Goal: Task Accomplishment & Management: Manage account settings

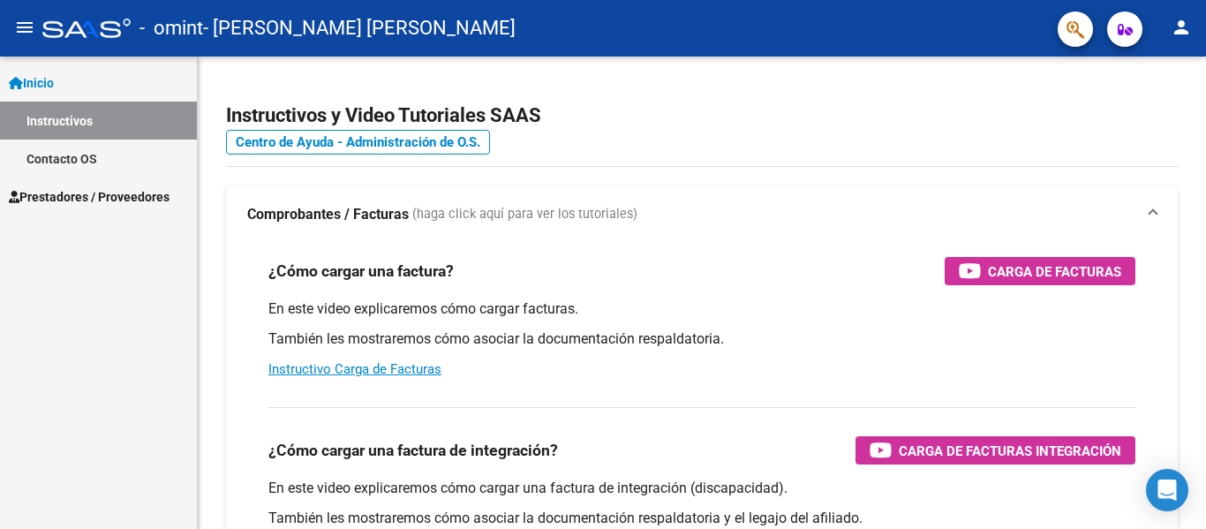
click at [1178, 27] on mat-icon "person" at bounding box center [1181, 27] width 21 height 21
click at [1147, 64] on button "person Mi Perfil" at bounding box center [1145, 74] width 108 height 42
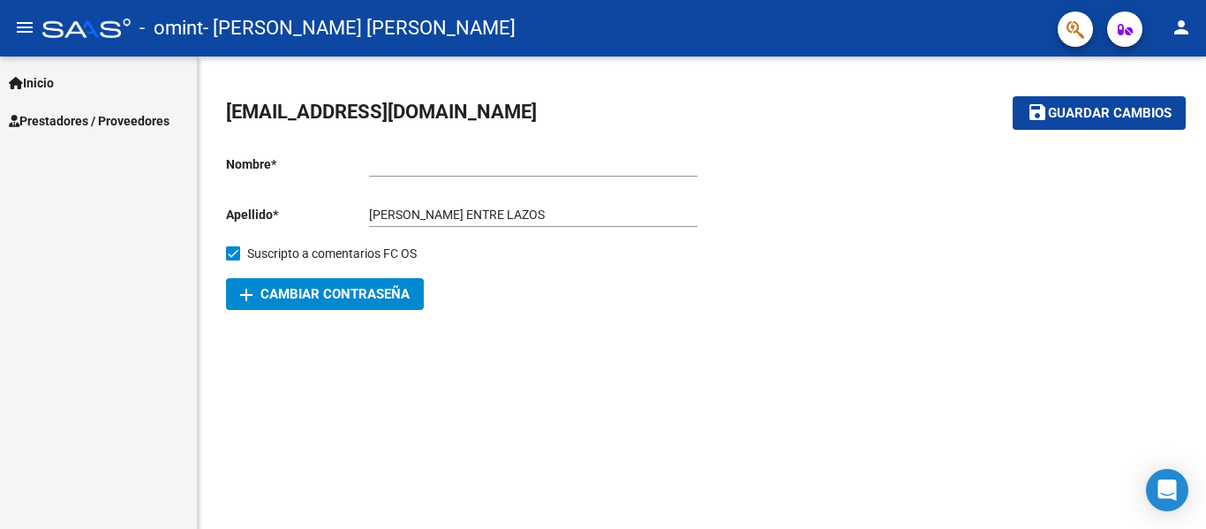
click at [500, 208] on input "[PERSON_NAME] ENTRE LAZOS" at bounding box center [533, 215] width 329 height 15
click at [459, 163] on input "Ingresar nombre" at bounding box center [533, 164] width 329 height 15
type input "[PERSON_NAME]"
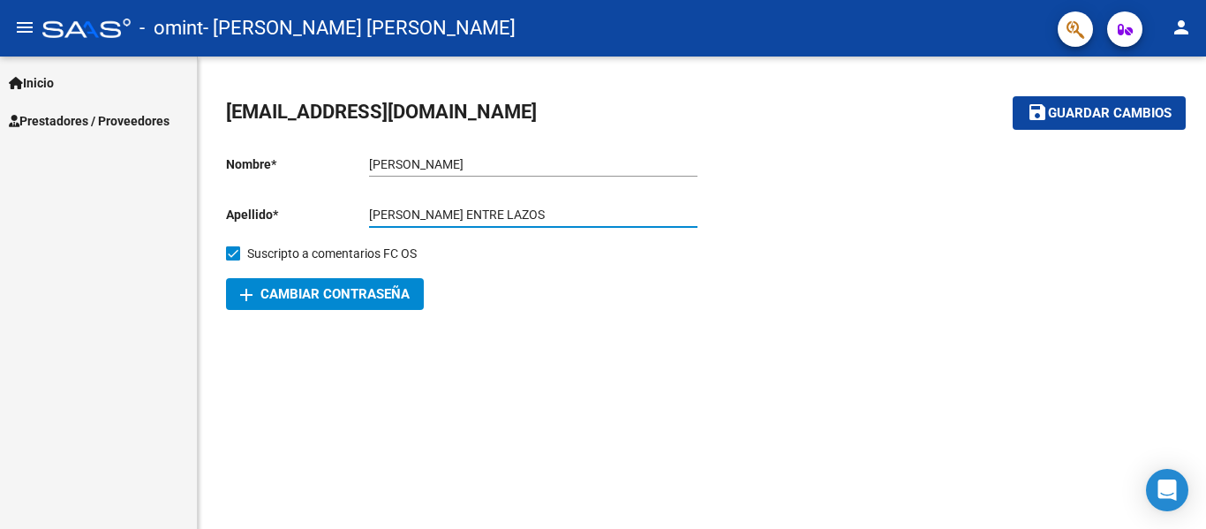
drag, startPoint x: 460, startPoint y: 213, endPoint x: 290, endPoint y: 216, distance: 170.5
click at [290, 216] on app-form-text-field "Apellido * [PERSON_NAME] ENTRE LAZOS Ingresar apellido" at bounding box center [462, 215] width 472 height 14
type input "[PERSON_NAME] ENTRE LAZOS"
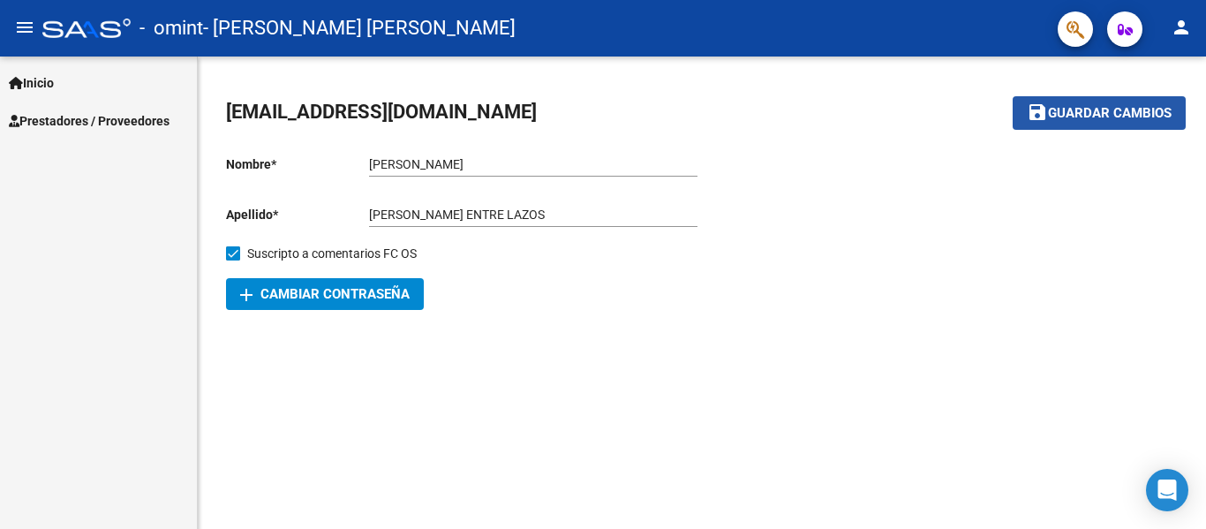
click at [1113, 117] on span "Guardar cambios" at bounding box center [1110, 114] width 124 height 16
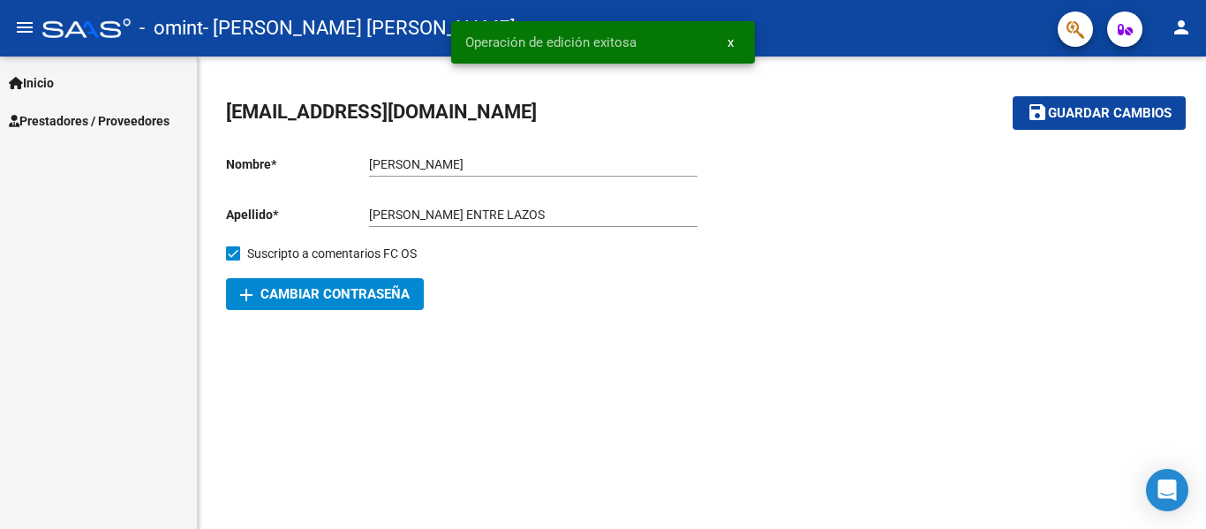
click at [18, 25] on mat-icon "menu" at bounding box center [24, 27] width 21 height 21
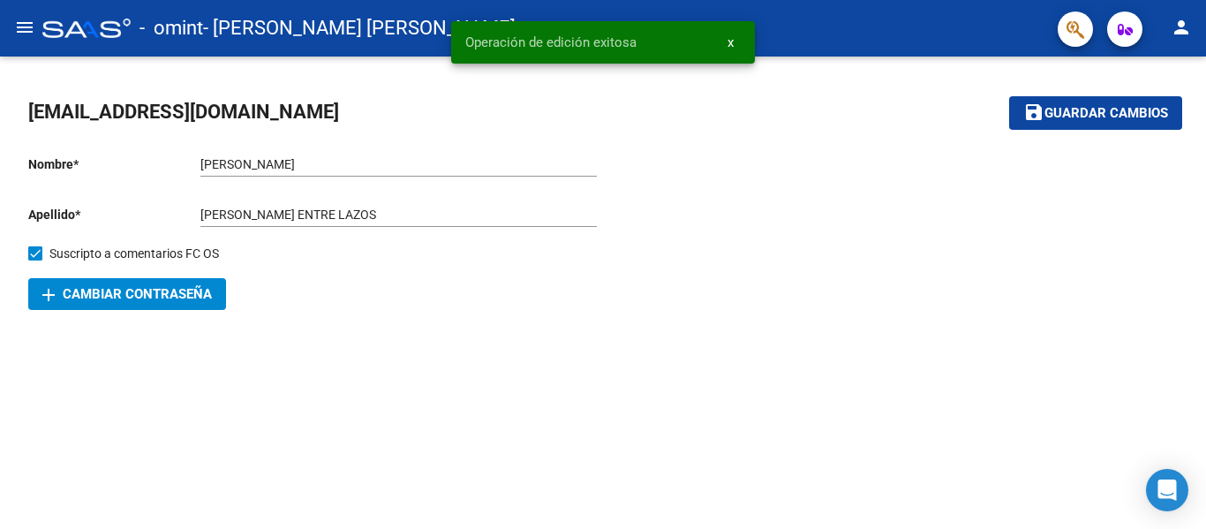
click at [18, 25] on mat-icon "menu" at bounding box center [24, 27] width 21 height 21
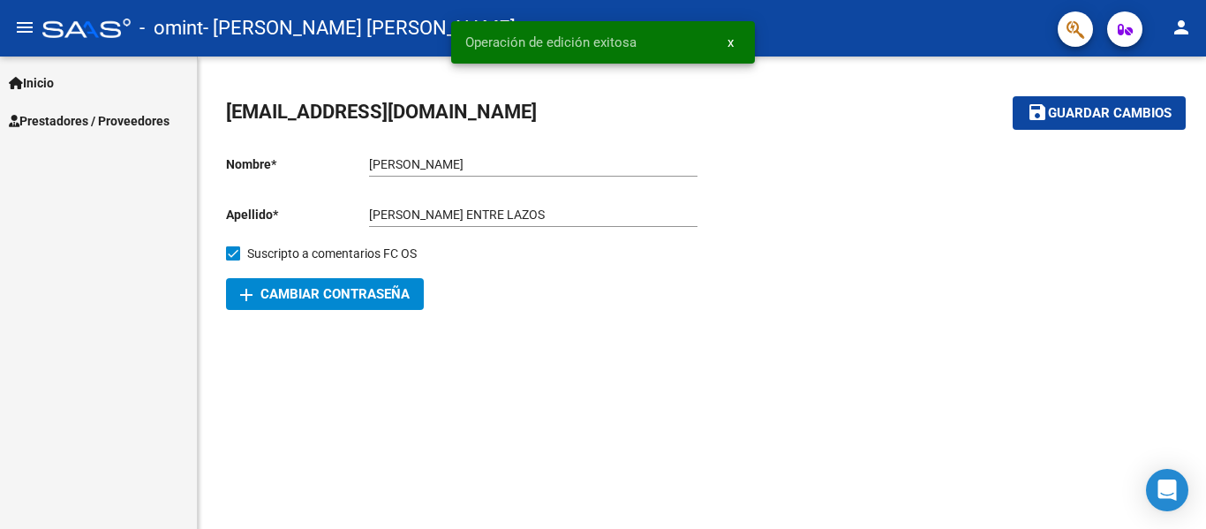
drag, startPoint x: 987, startPoint y: 288, endPoint x: 1038, endPoint y: 182, distance: 117.3
click at [987, 291] on div at bounding box center [940, 225] width 476 height 169
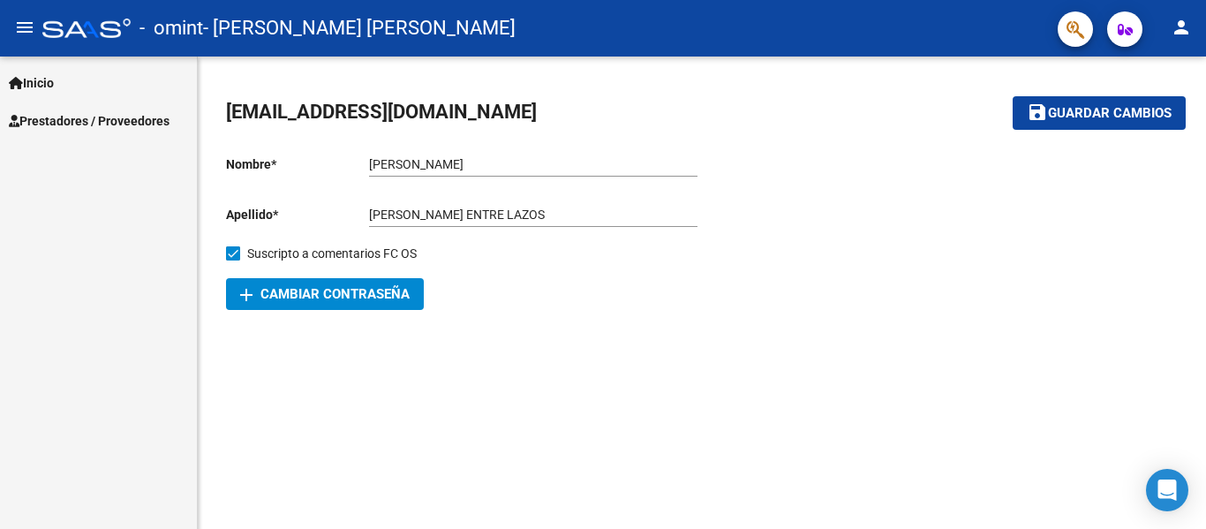
click at [1180, 18] on mat-icon "person" at bounding box center [1181, 27] width 21 height 21
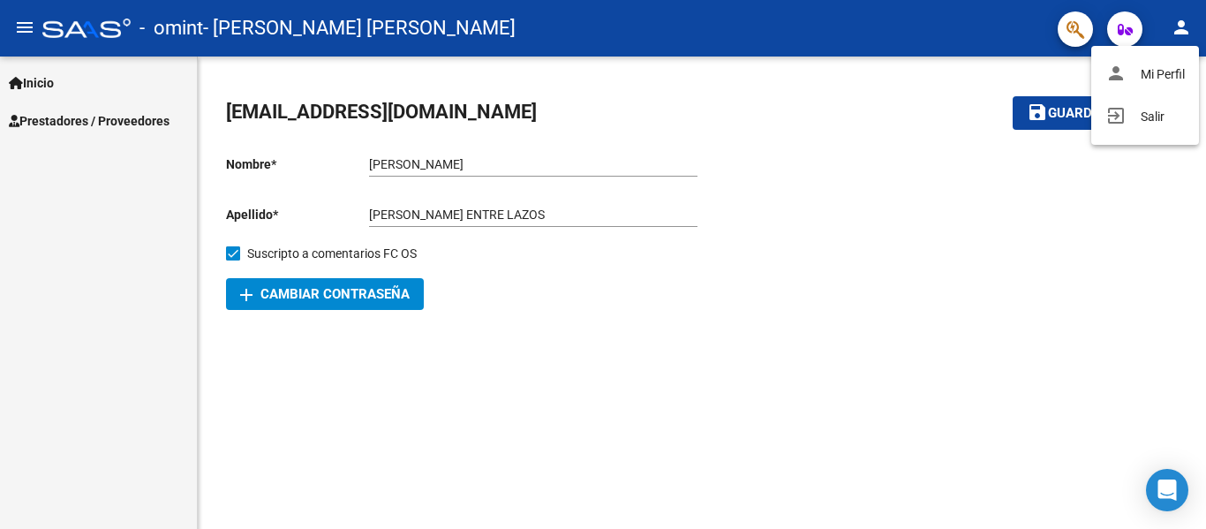
click at [948, 40] on div at bounding box center [603, 264] width 1206 height 529
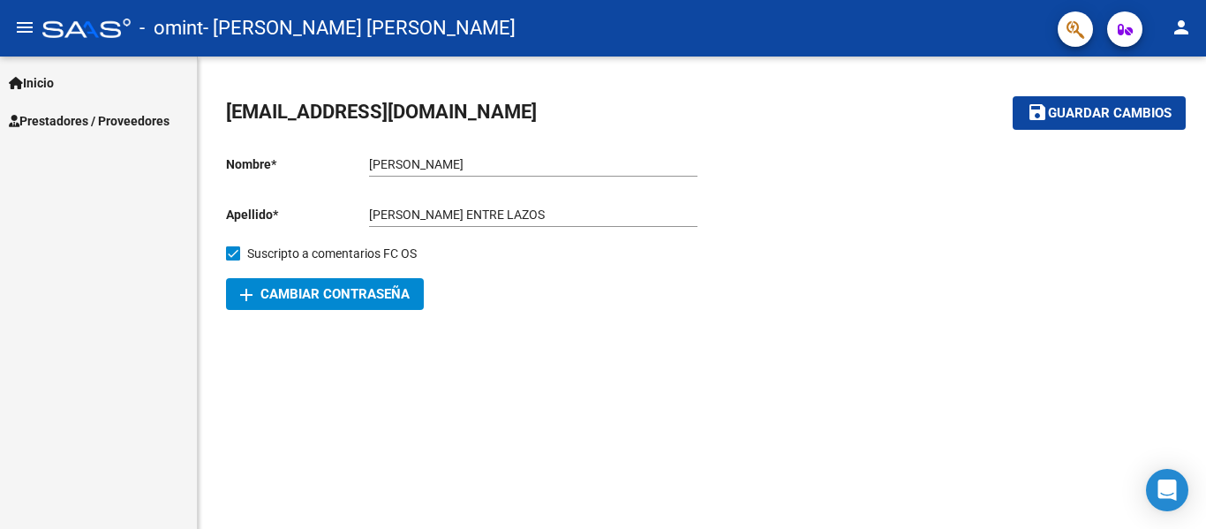
click at [309, 45] on span "- [PERSON_NAME] [PERSON_NAME]" at bounding box center [359, 28] width 313 height 39
click at [19, 22] on mat-icon "menu" at bounding box center [24, 27] width 21 height 21
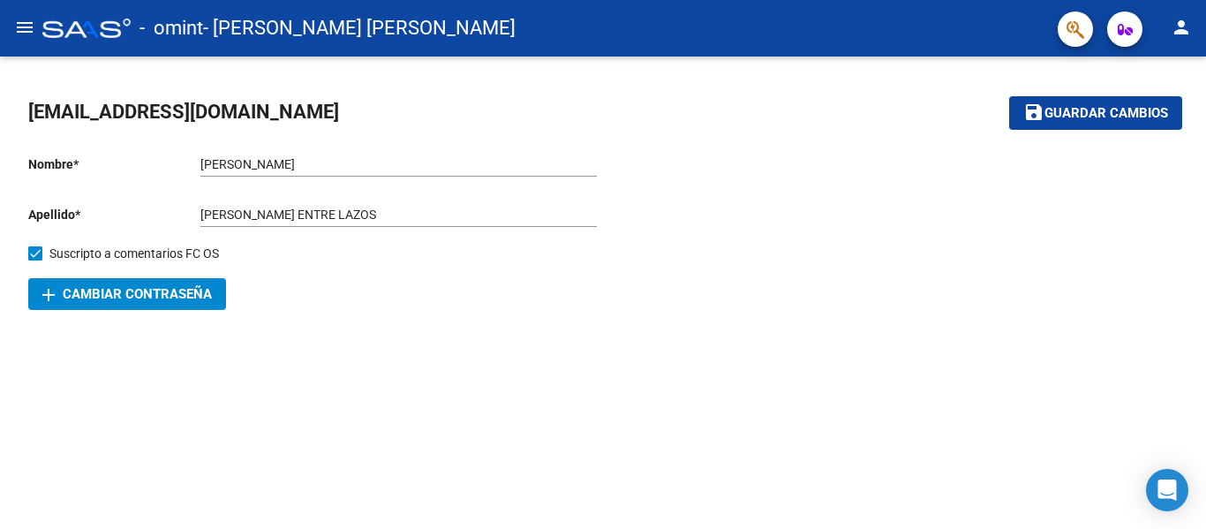
click at [23, 23] on mat-icon "menu" at bounding box center [24, 27] width 21 height 21
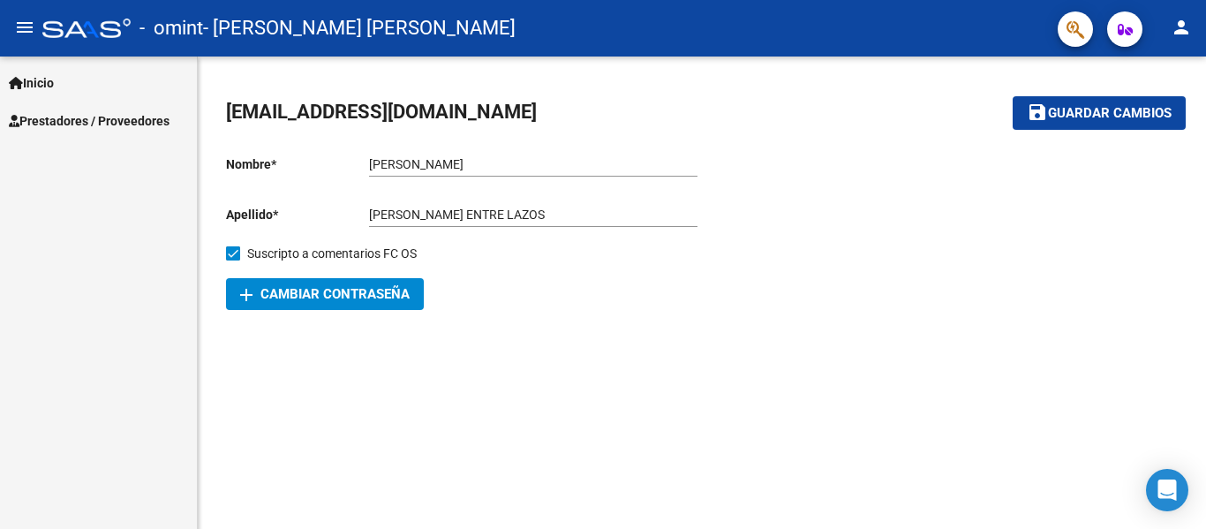
click at [301, 302] on button "add Cambiar Contraseña" at bounding box center [325, 294] width 198 height 32
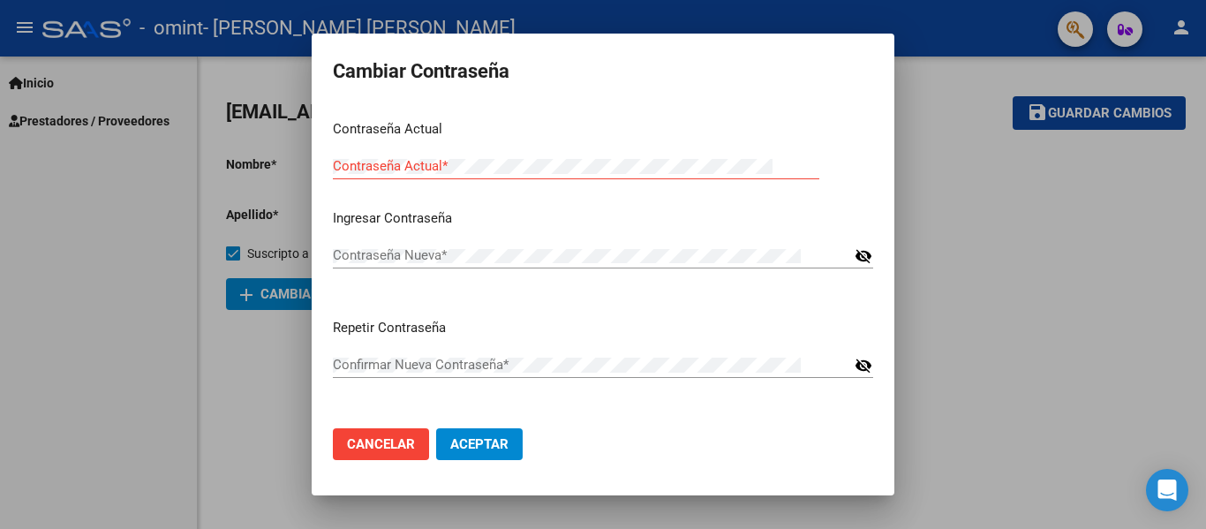
click at [989, 265] on div at bounding box center [603, 264] width 1206 height 529
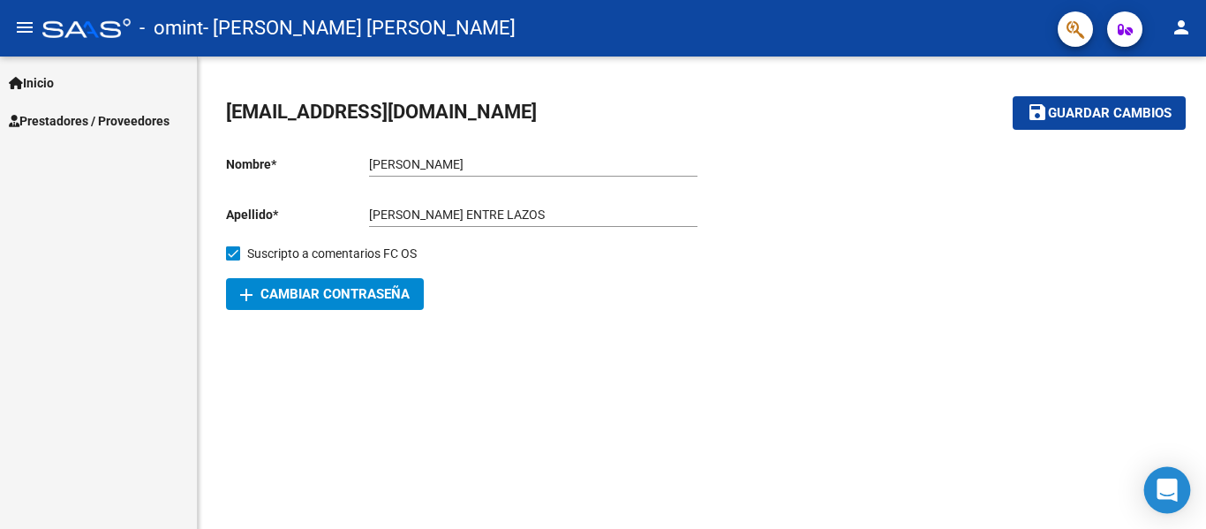
click at [1162, 486] on icon "Open Intercom Messenger" at bounding box center [1167, 490] width 20 height 23
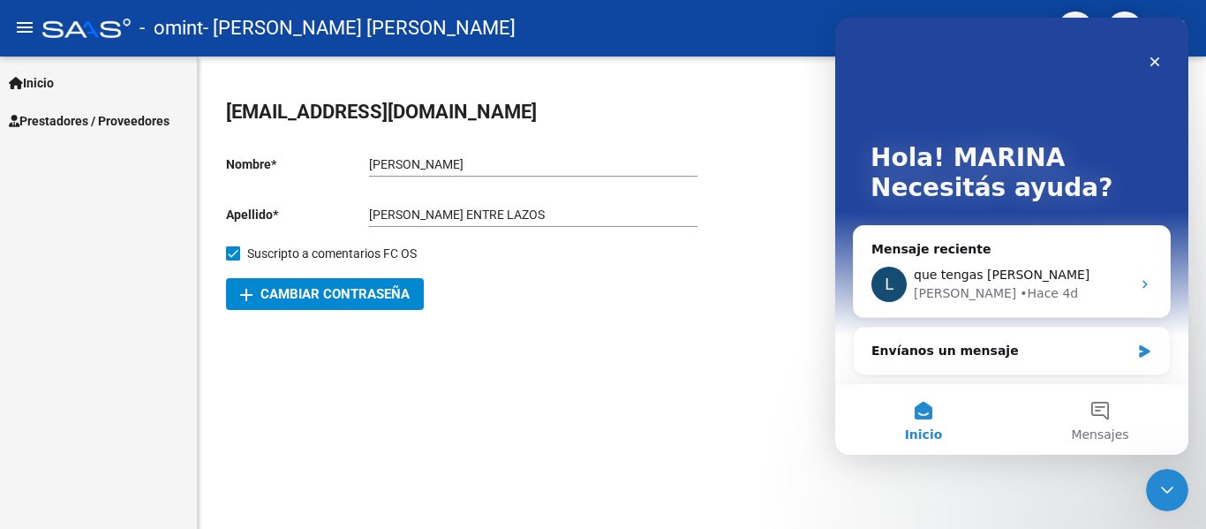
click at [653, 380] on mat-sidenav-content "[EMAIL_ADDRESS][DOMAIN_NAME] save Guardar cambios Nombre * [PERSON_NAME] nombre…" at bounding box center [702, 293] width 1008 height 472
click at [190, 31] on span "- omint" at bounding box center [172, 28] width 64 height 39
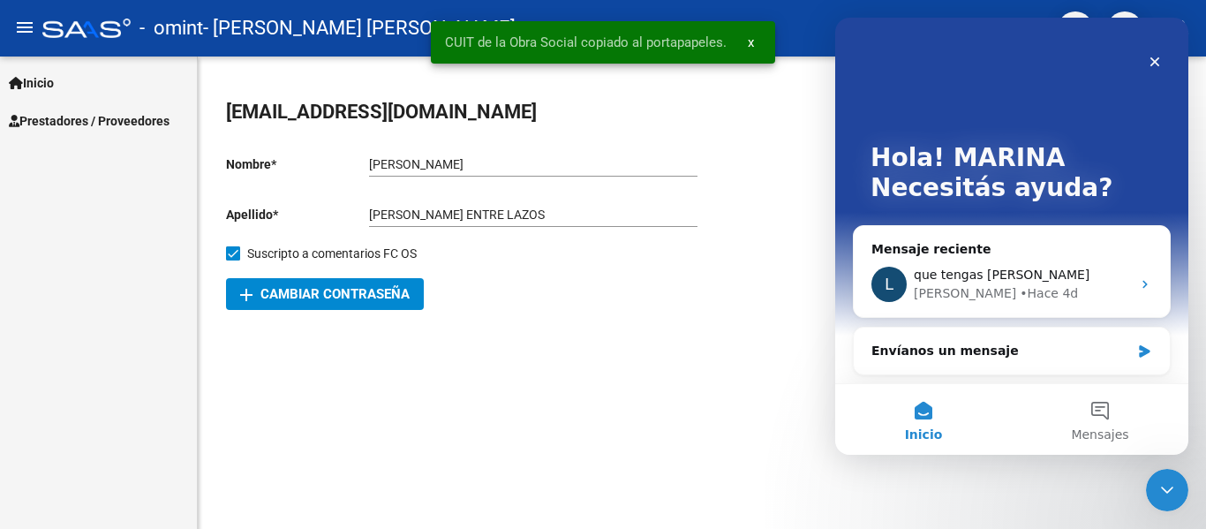
click at [354, 14] on span "- [PERSON_NAME] [PERSON_NAME]" at bounding box center [359, 28] width 313 height 39
